Goal: Transaction & Acquisition: Purchase product/service

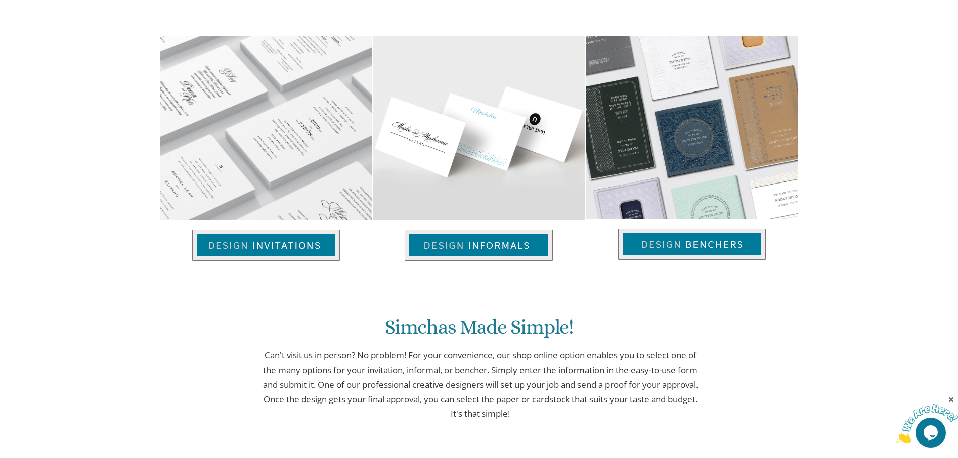
scroll to position [668, 0]
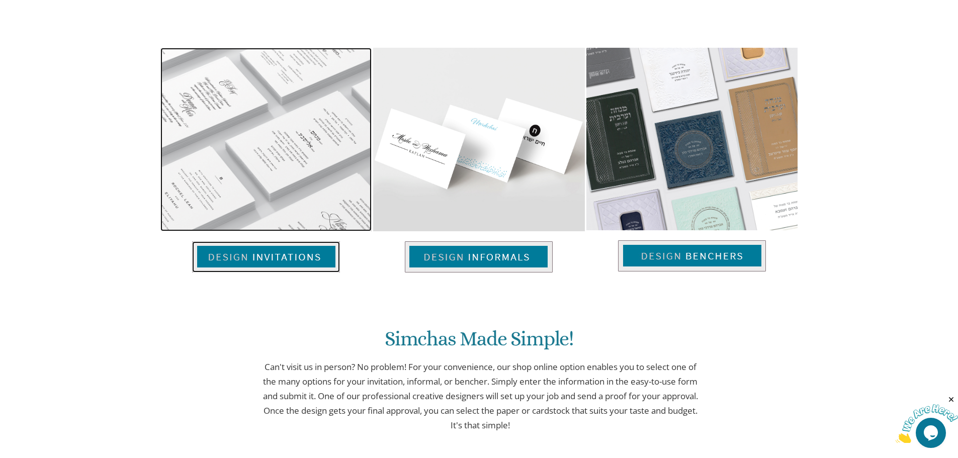
click at [281, 251] on img at bounding box center [266, 256] width 148 height 31
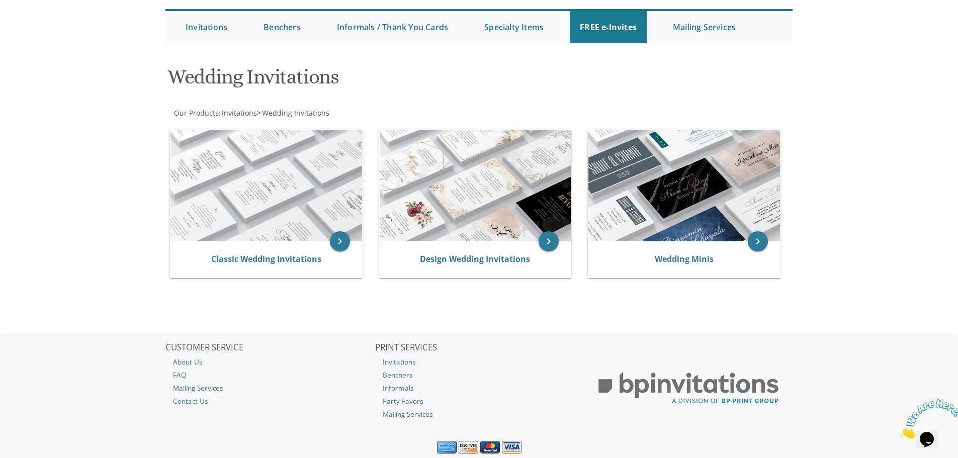
scroll to position [76, 0]
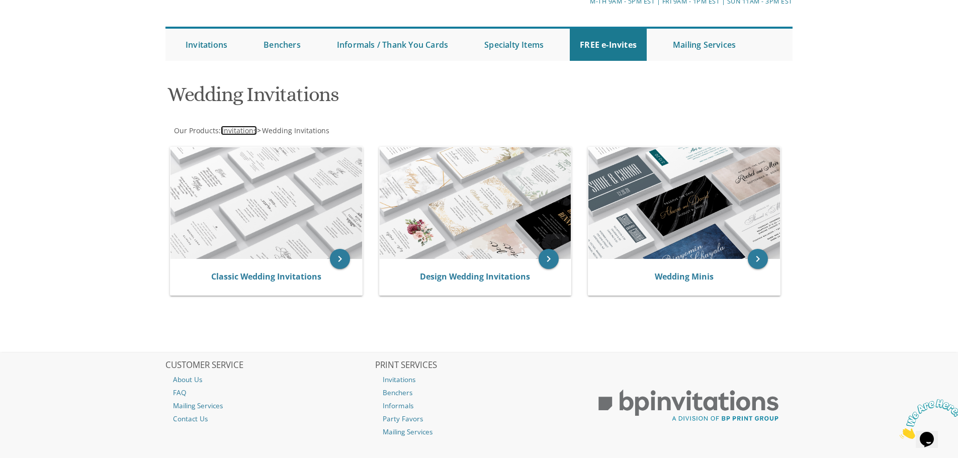
click at [236, 131] on span "Invitations" at bounding box center [239, 131] width 35 height 10
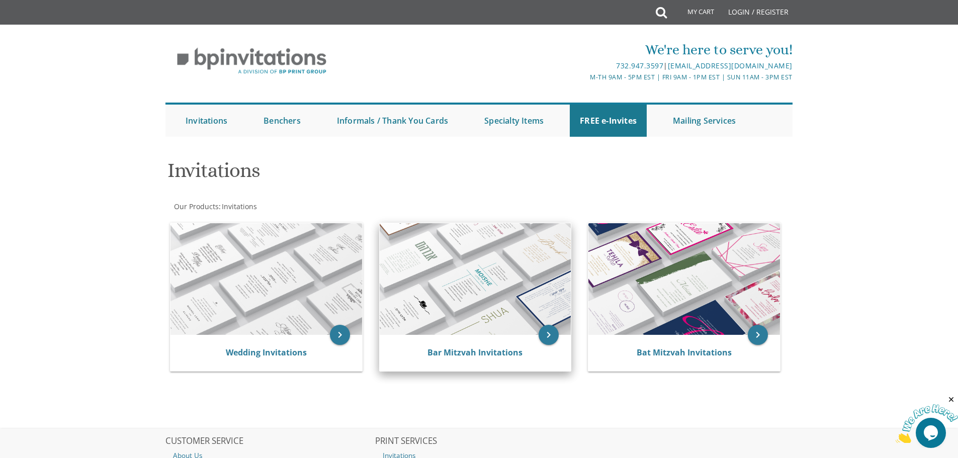
click at [490, 280] on img at bounding box center [476, 279] width 192 height 112
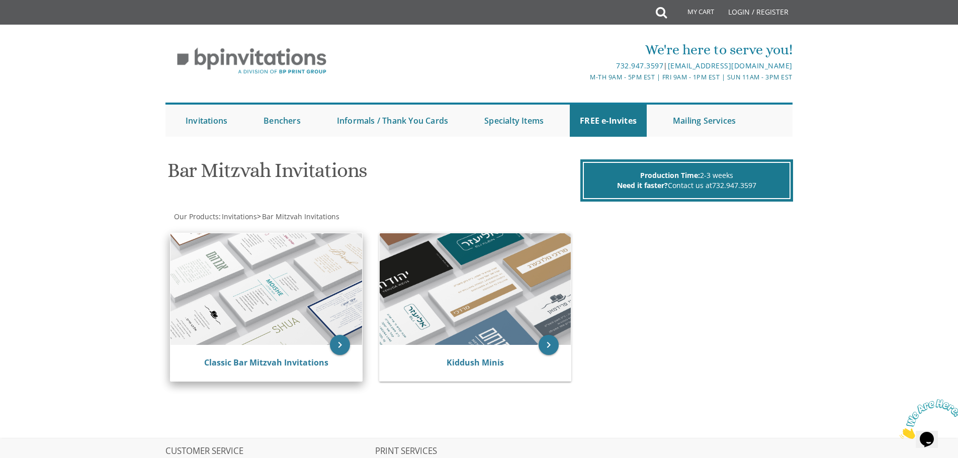
click at [286, 286] on img at bounding box center [266, 289] width 192 height 112
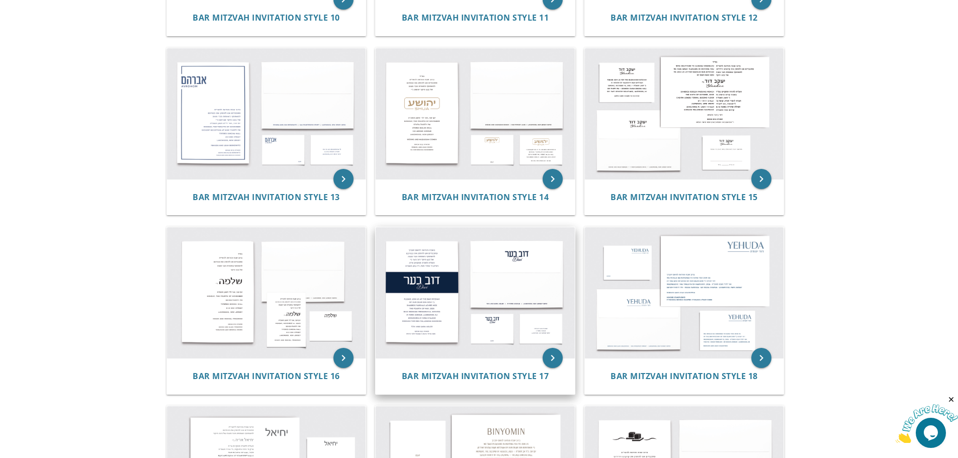
scroll to position [955, 0]
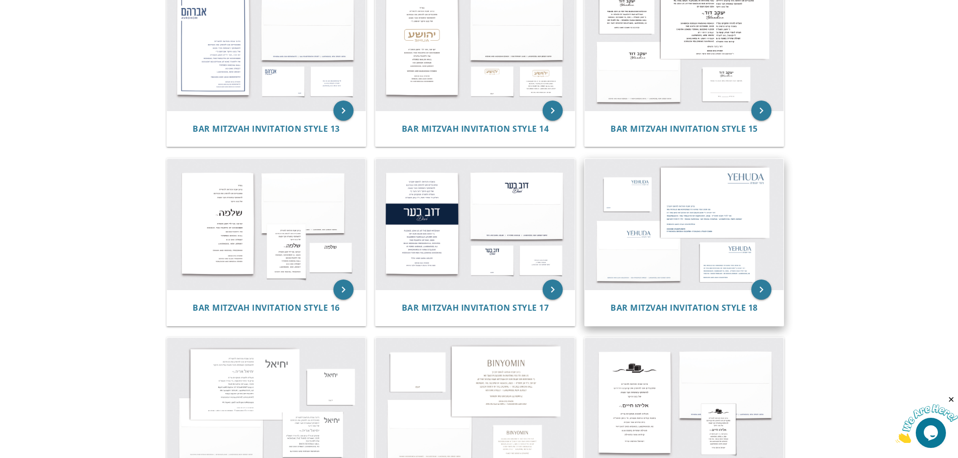
click at [730, 211] on img at bounding box center [684, 224] width 199 height 131
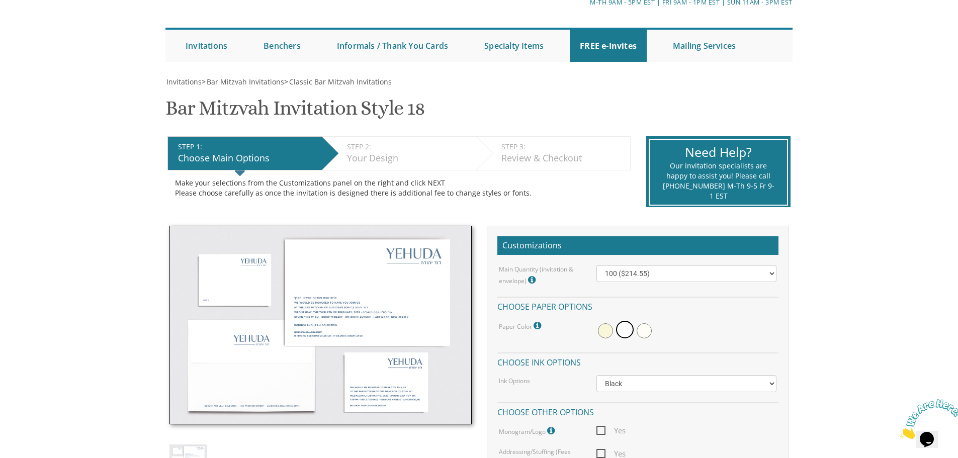
scroll to position [50, 0]
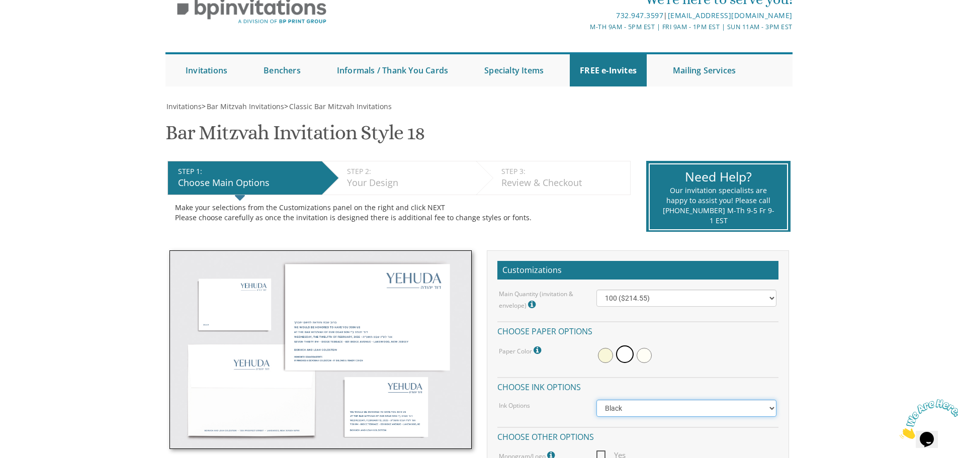
click at [638, 408] on select "Black Colored Ink ($65.00) Black + One Color ($100.00) Two Colors ($137.95)" at bounding box center [686, 408] width 180 height 17
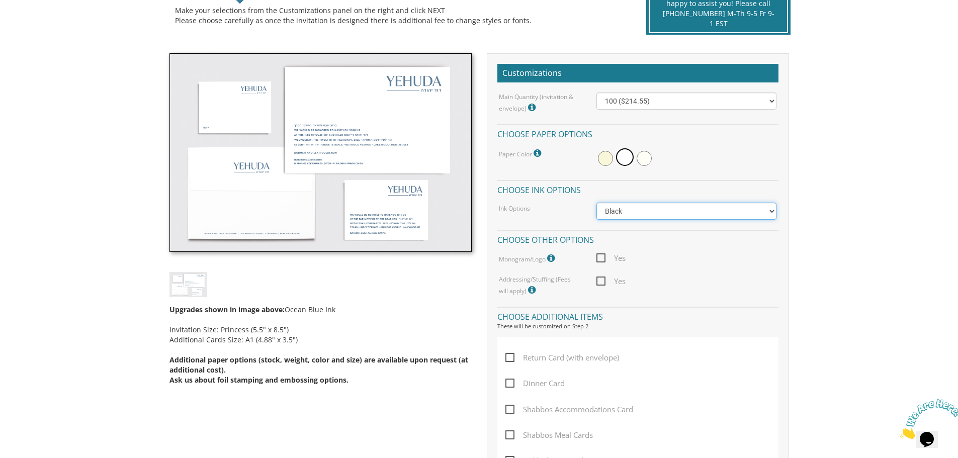
scroll to position [251, 0]
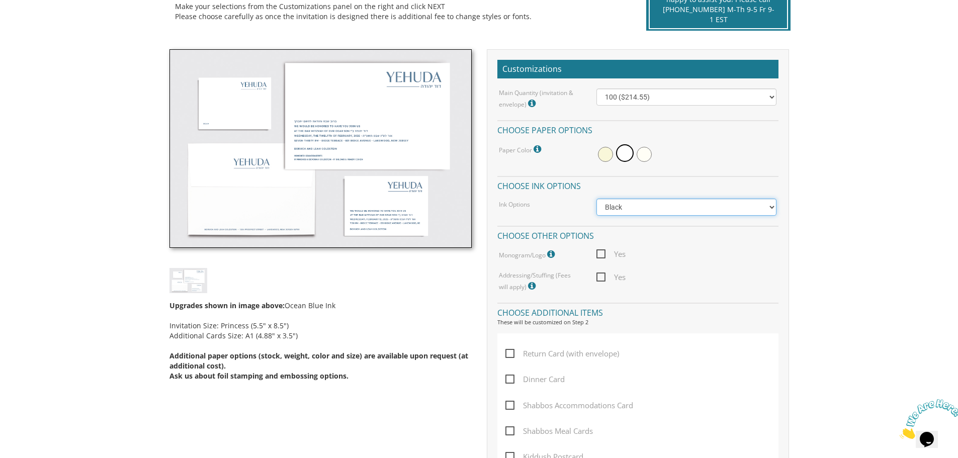
click at [657, 204] on select "Black Colored Ink ($65.00) Black + One Color ($100.00) Two Colors ($137.95)" at bounding box center [686, 207] width 180 height 17
click at [596, 199] on select "Black Colored Ink ($65.00) Black + One Color ($100.00) Two Colors ($137.95)" at bounding box center [686, 207] width 180 height 17
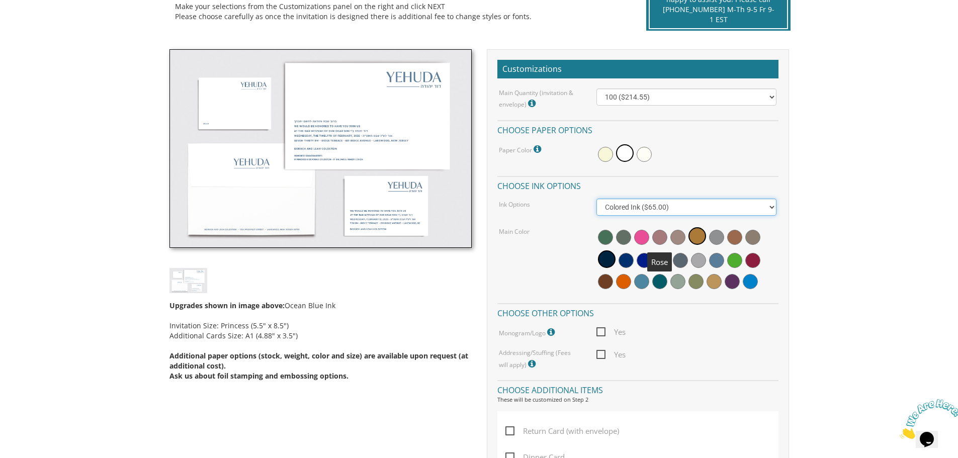
click at [651, 208] on select "Black Colored Ink ($65.00) Black + One Color ($100.00) Two Colors ($137.95)" at bounding box center [686, 207] width 180 height 17
select select "Black"
click at [596, 199] on select "Black Colored Ink ($65.00) Black + One Color ($100.00) Two Colors ($137.95)" at bounding box center [686, 207] width 180 height 17
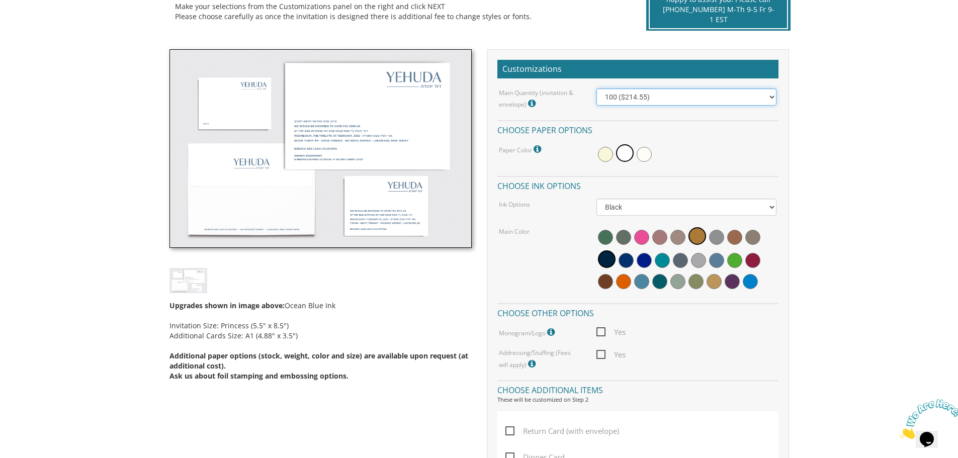
drag, startPoint x: 642, startPoint y: 97, endPoint x: 638, endPoint y: 101, distance: 5.7
click at [642, 97] on select "100 ($214.55) 200 ($254.60) 300 ($294.25) 400 ($333.55) 500 ($373.90) 600 ($413…" at bounding box center [686, 96] width 180 height 17
click at [596, 88] on select "100 ($214.55) 200 ($254.60) 300 ($294.25) 400 ($333.55) 500 ($373.90) 600 ($413…" at bounding box center [686, 96] width 180 height 17
click at [646, 99] on select "100 ($214.55) 200 ($254.60) 300 ($294.25) 400 ($333.55) 500 ($373.90) 600 ($413…" at bounding box center [686, 96] width 180 height 17
select select "300"
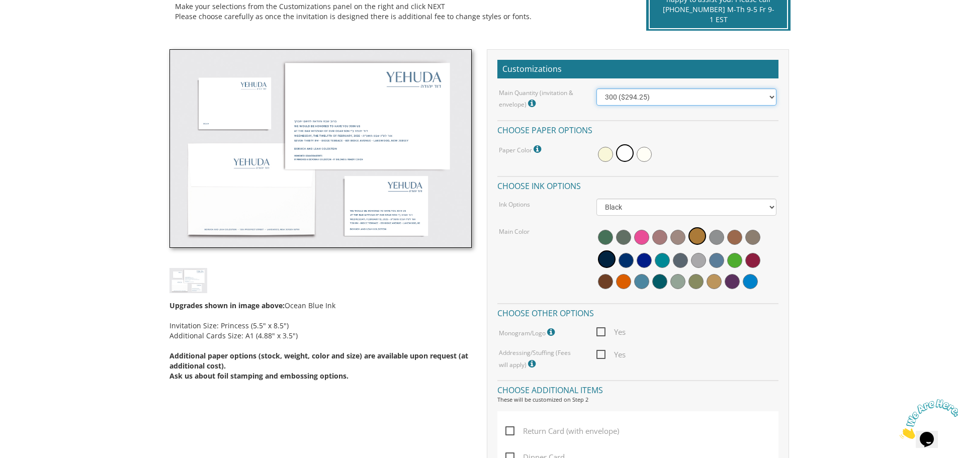
click at [596, 88] on select "100 ($214.55) 200 ($254.60) 300 ($294.25) 400 ($333.55) 500 ($373.90) 600 ($413…" at bounding box center [686, 96] width 180 height 17
